Goal: Information Seeking & Learning: Compare options

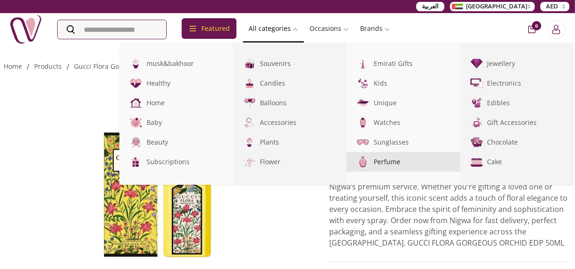
click at [386, 162] on link "Perfume" at bounding box center [403, 162] width 114 height 20
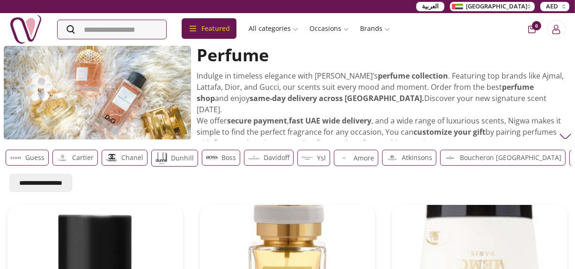
click at [129, 161] on p "Chanel" at bounding box center [132, 157] width 22 height 11
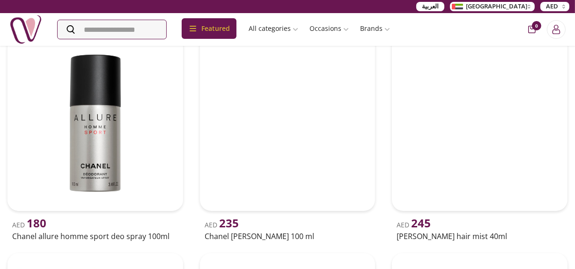
scroll to position [170, 0]
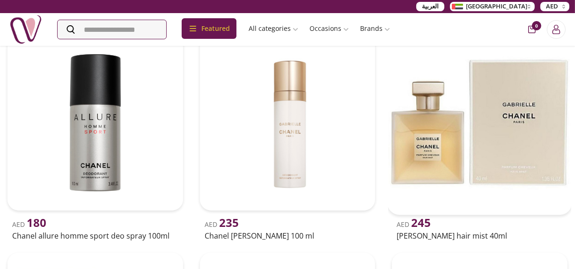
click at [433, 129] on img at bounding box center [480, 123] width 184 height 184
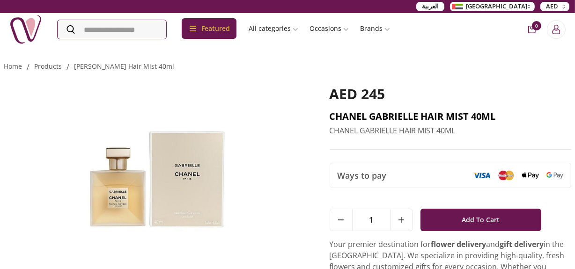
click at [387, 113] on h2 "CHANEL GABRIELLE HAIR MIST 40ML" at bounding box center [451, 116] width 242 height 13
click at [386, 111] on h2 "CHANEL GABRIELLE HAIR MIST 40ML" at bounding box center [451, 116] width 242 height 13
click at [387, 110] on h2 "CHANEL GABRIELLE HAIR MIST 40ML" at bounding box center [451, 116] width 242 height 13
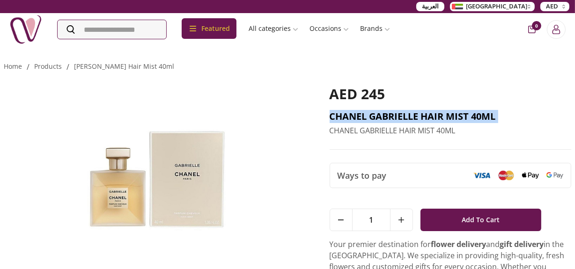
click at [387, 110] on h2 "CHANEL GABRIELLE HAIR MIST 40ML" at bounding box center [451, 116] width 242 height 13
click at [484, 113] on h2 "CHANEL GABRIELLE HAIR MIST 40ML" at bounding box center [451, 116] width 242 height 13
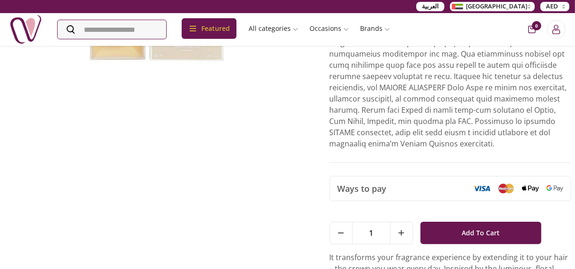
scroll to position [298, 0]
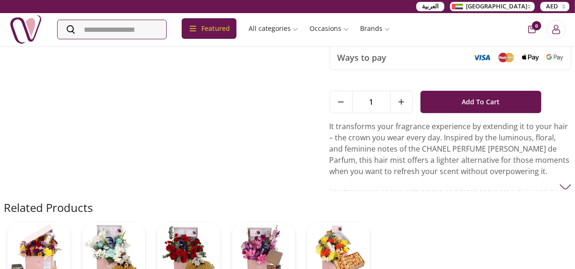
click at [464, 153] on p "It transforms your fragrance experience by extending it to your hair – the crow…" at bounding box center [451, 149] width 242 height 56
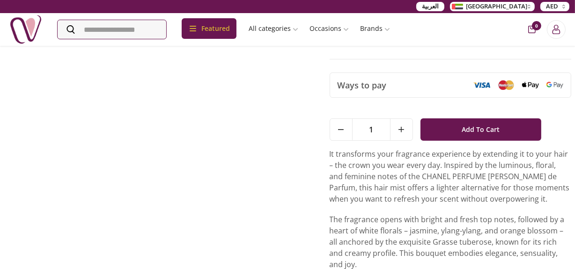
scroll to position [255, 0]
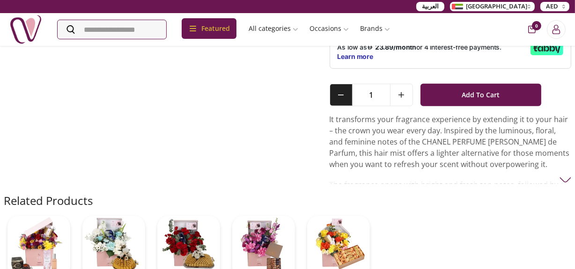
scroll to position [340, 0]
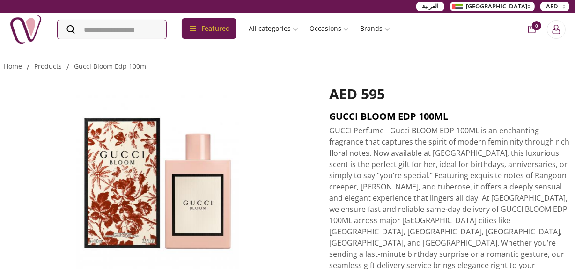
click at [379, 117] on h2 "GUCCI BLOOM EDP 100ML" at bounding box center [451, 116] width 242 height 13
copy h2 "GUCCI BLOOM EDP 100ML"
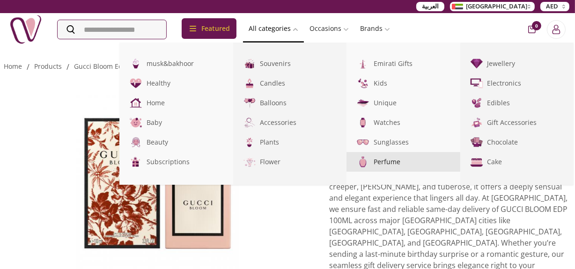
click at [371, 164] on img at bounding box center [362, 161] width 15 height 15
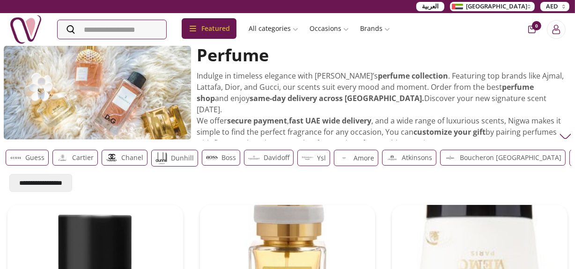
click at [317, 157] on p "ysl" at bounding box center [321, 158] width 9 height 11
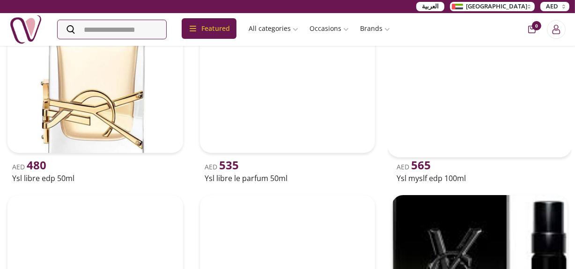
scroll to position [213, 0]
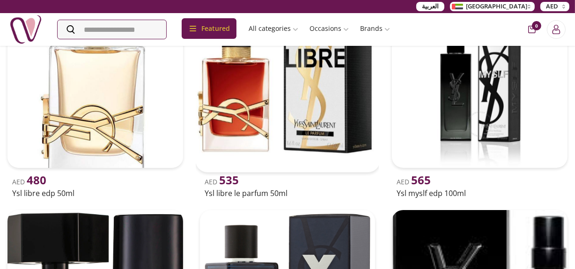
click at [340, 119] on img at bounding box center [287, 80] width 184 height 184
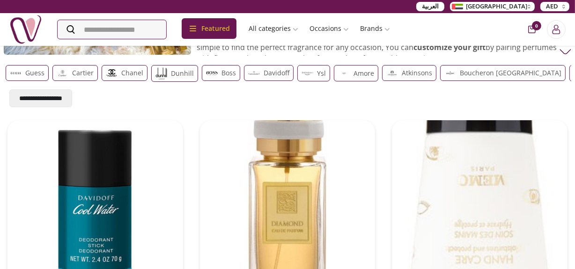
scroll to position [42, 0]
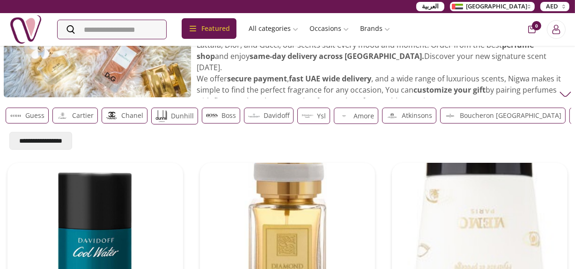
click at [317, 117] on p "ysl" at bounding box center [321, 115] width 9 height 11
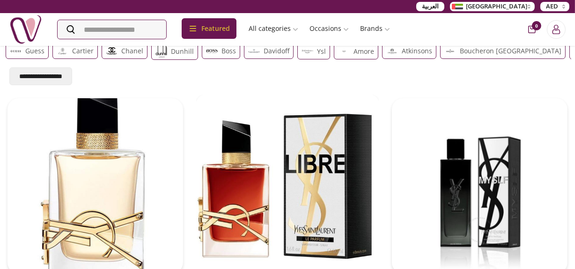
scroll to position [127, 0]
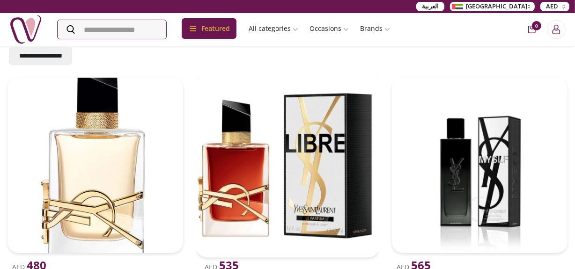
click at [294, 181] on img at bounding box center [287, 165] width 184 height 184
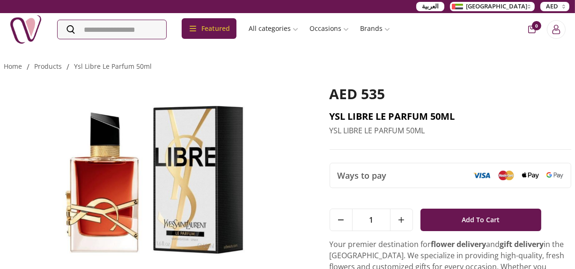
click at [362, 117] on h2 "YSL LIBRE LE PARFUM 50ML" at bounding box center [451, 116] width 242 height 13
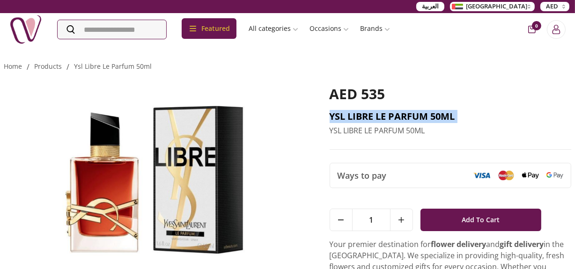
click at [362, 117] on h2 "YSL LIBRE LE PARFUM 50ML" at bounding box center [451, 116] width 242 height 13
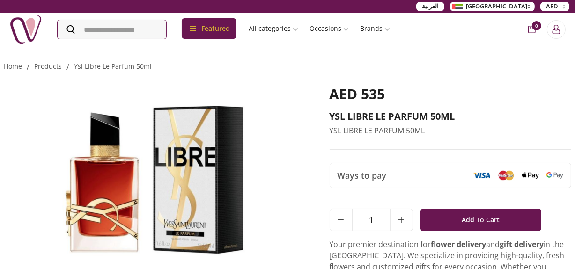
click at [372, 117] on h2 "YSL LIBRE LE PARFUM 50ML" at bounding box center [451, 116] width 242 height 13
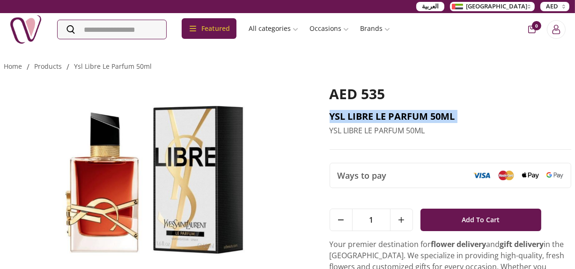
click at [372, 117] on h2 "YSL LIBRE LE PARFUM 50ML" at bounding box center [451, 116] width 242 height 13
copy h2 "YSL LIBRE LE PARFUM 50ML"
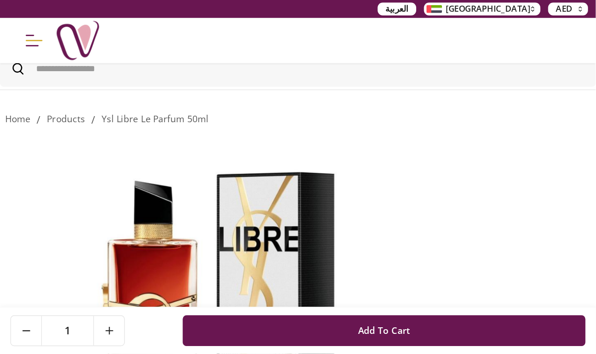
scroll to position [54, 0]
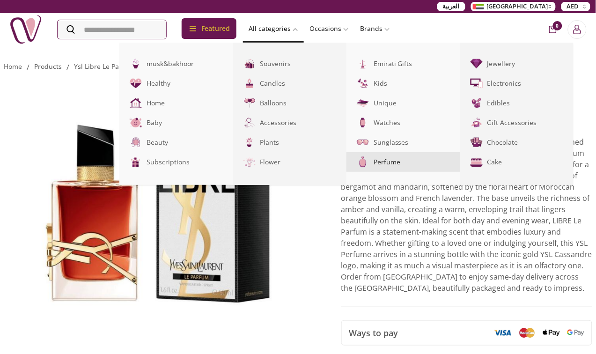
click at [422, 161] on link "Perfume" at bounding box center [403, 162] width 114 height 20
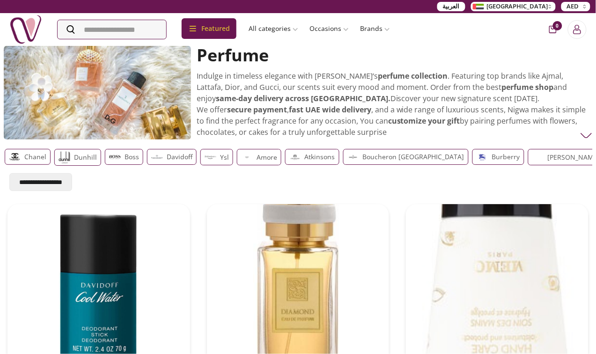
drag, startPoint x: 562, startPoint y: 156, endPoint x: 449, endPoint y: 158, distance: 112.4
click at [492, 158] on p "Burberry" at bounding box center [506, 156] width 28 height 11
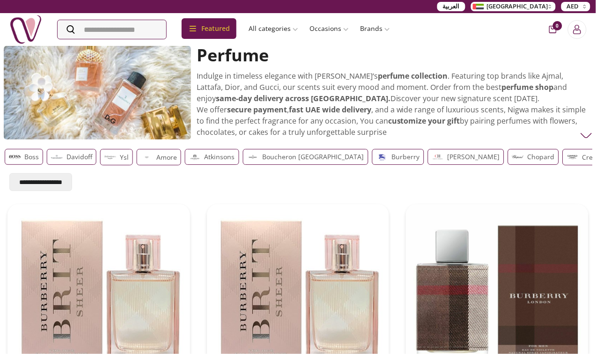
scroll to position [0, 207]
drag, startPoint x: 563, startPoint y: 158, endPoint x: 184, endPoint y: 152, distance: 379.7
click at [184, 152] on div "Guess Cartier Chanel Dunhill Boss Davidoff ysl Amore Atkinsons Boucheron Paris …" at bounding box center [91, 157] width 585 height 17
drag, startPoint x: 576, startPoint y: 153, endPoint x: 148, endPoint y: 161, distance: 427.9
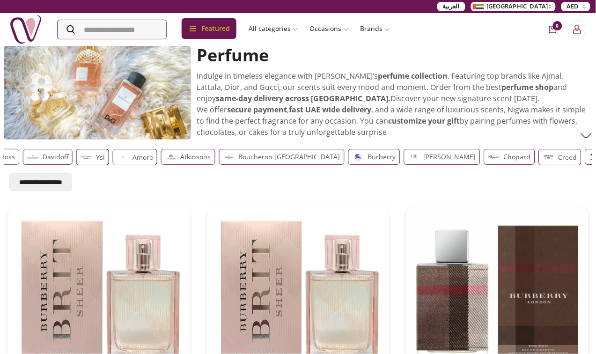
click at [148, 161] on div "Guess Cartier Chanel Dunhill Boss Davidoff ysl Amore Atkinsons Boucheron Paris …" at bounding box center [77, 157] width 585 height 17
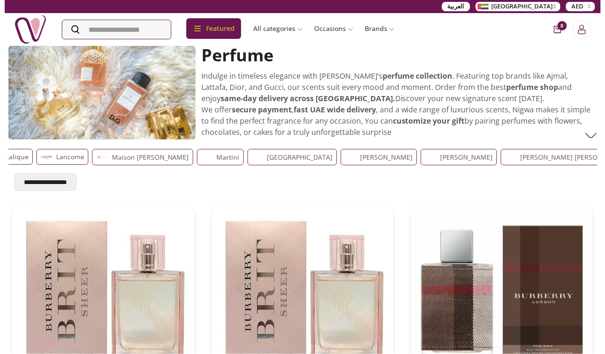
scroll to position [0, 1063]
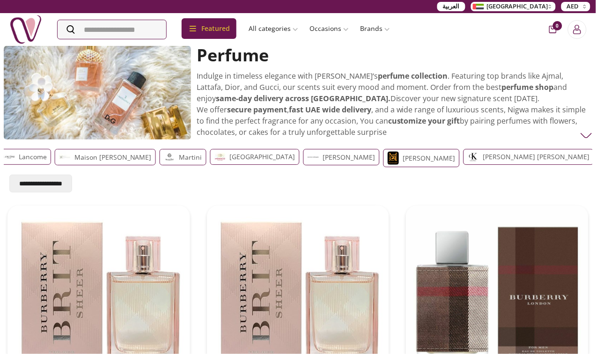
drag, startPoint x: 519, startPoint y: 160, endPoint x: 81, endPoint y: 150, distance: 437.8
click at [160, 150] on div "Martini" at bounding box center [183, 157] width 47 height 16
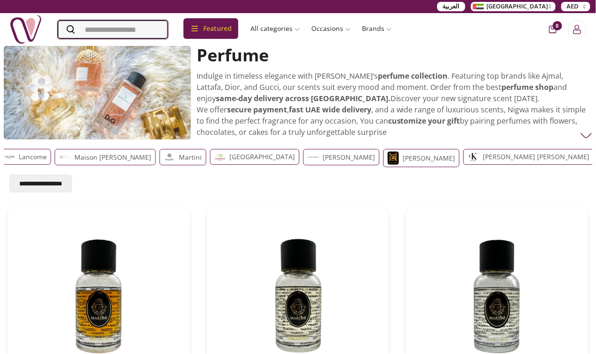
click at [107, 29] on input "Search" at bounding box center [113, 29] width 110 height 19
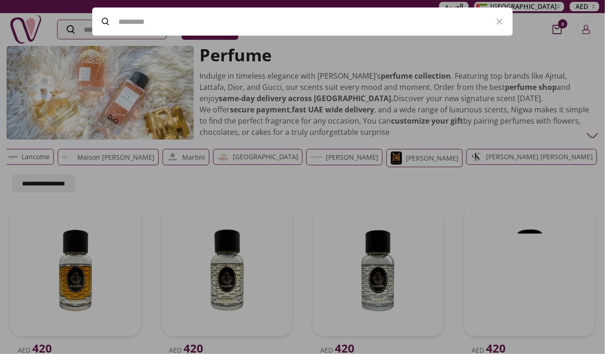
paste input "******"
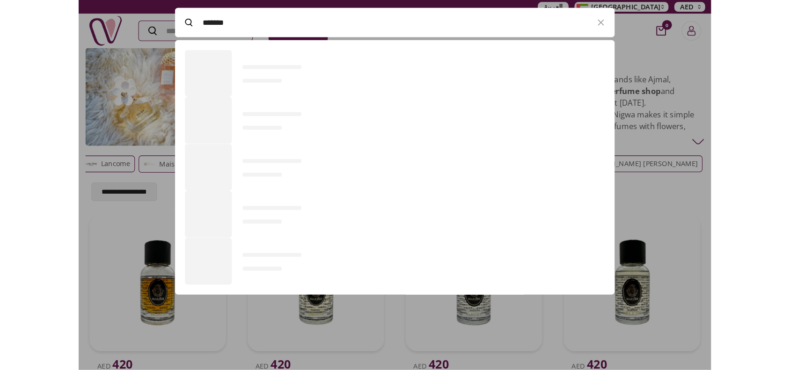
scroll to position [128, 420]
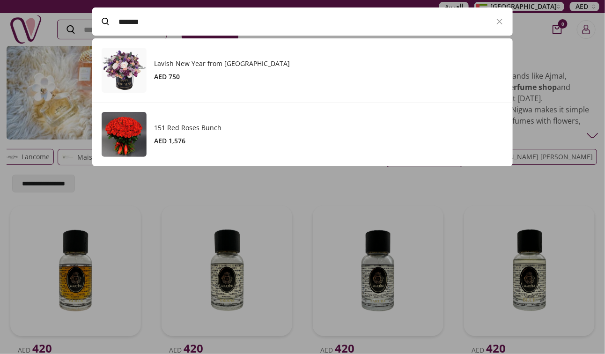
type input "******"
click at [588, 208] on div at bounding box center [302, 177] width 605 height 354
